Goal: Information Seeking & Learning: Learn about a topic

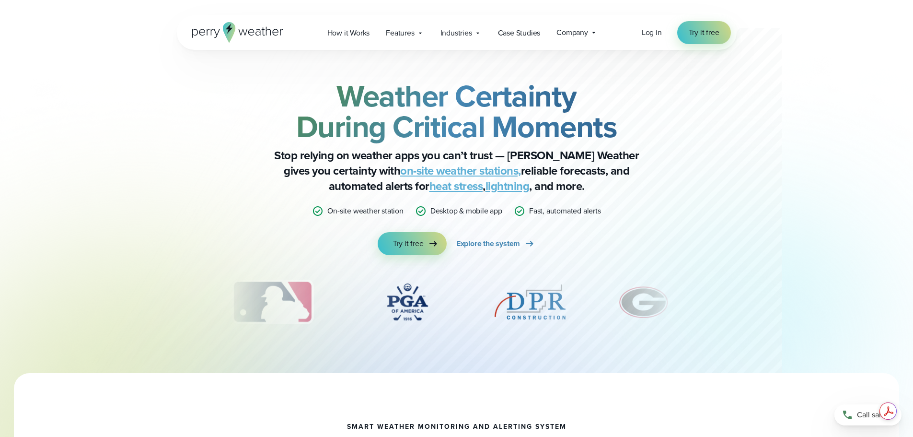
click at [418, 171] on link "on-site weather stations," at bounding box center [460, 170] width 121 height 17
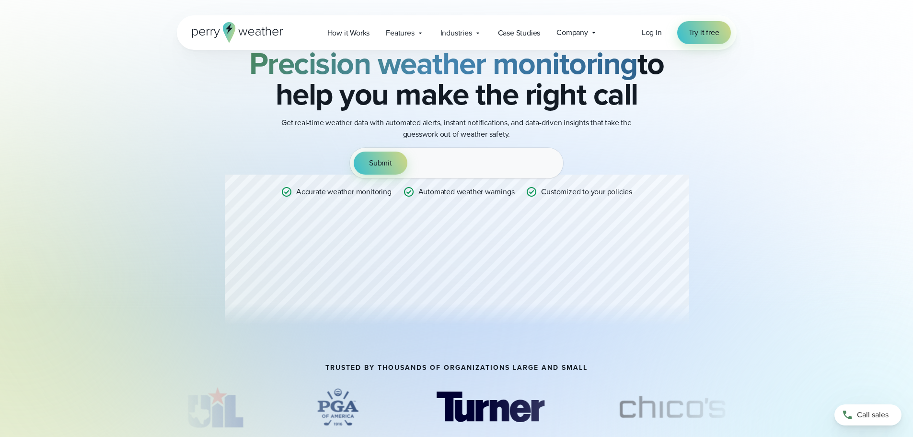
scroll to position [48, 0]
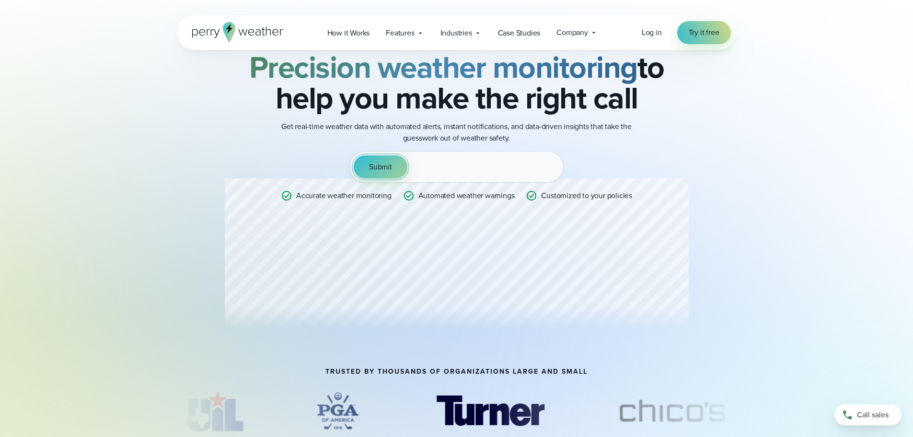
click at [382, 169] on span "Submit" at bounding box center [380, 167] width 23 height 12
click at [456, 171] on div "Submit" at bounding box center [456, 166] width 213 height 31
click at [443, 161] on div "Submit" at bounding box center [456, 166] width 213 height 31
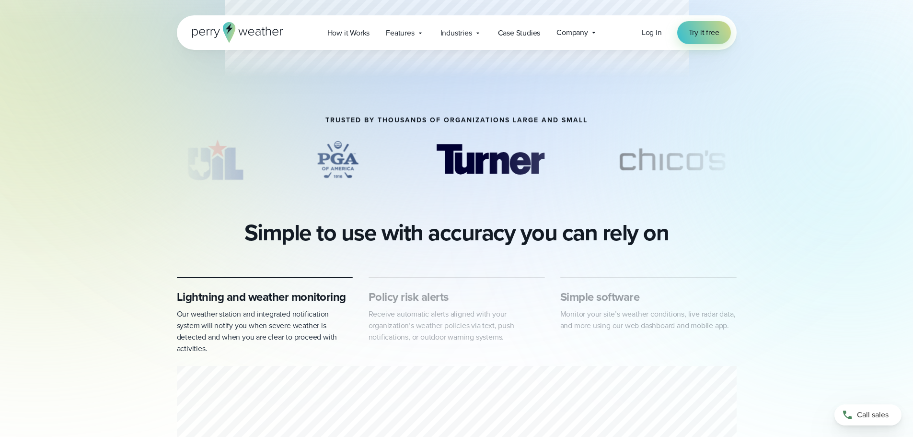
scroll to position [240, 0]
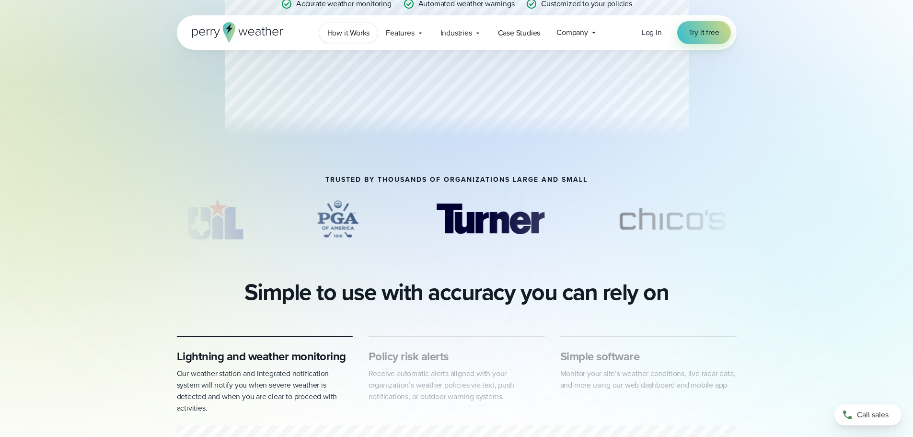
click at [352, 33] on span "How it Works" at bounding box center [348, 33] width 43 height 12
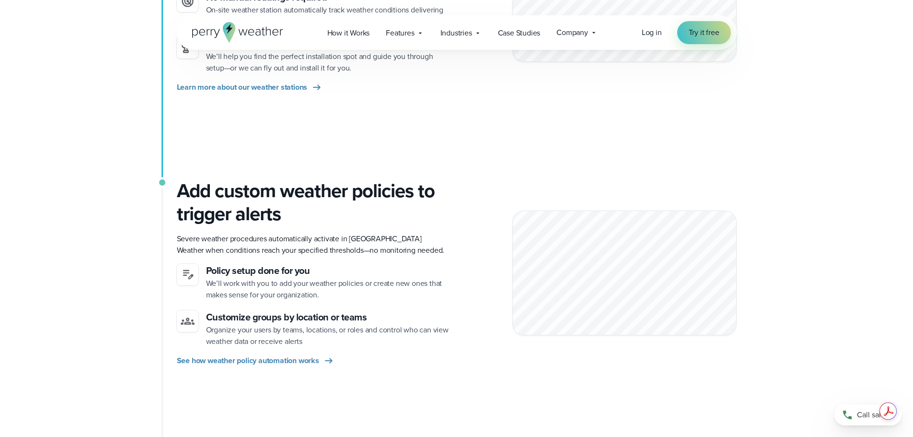
scroll to position [383, 0]
